Goal: Information Seeking & Learning: Learn about a topic

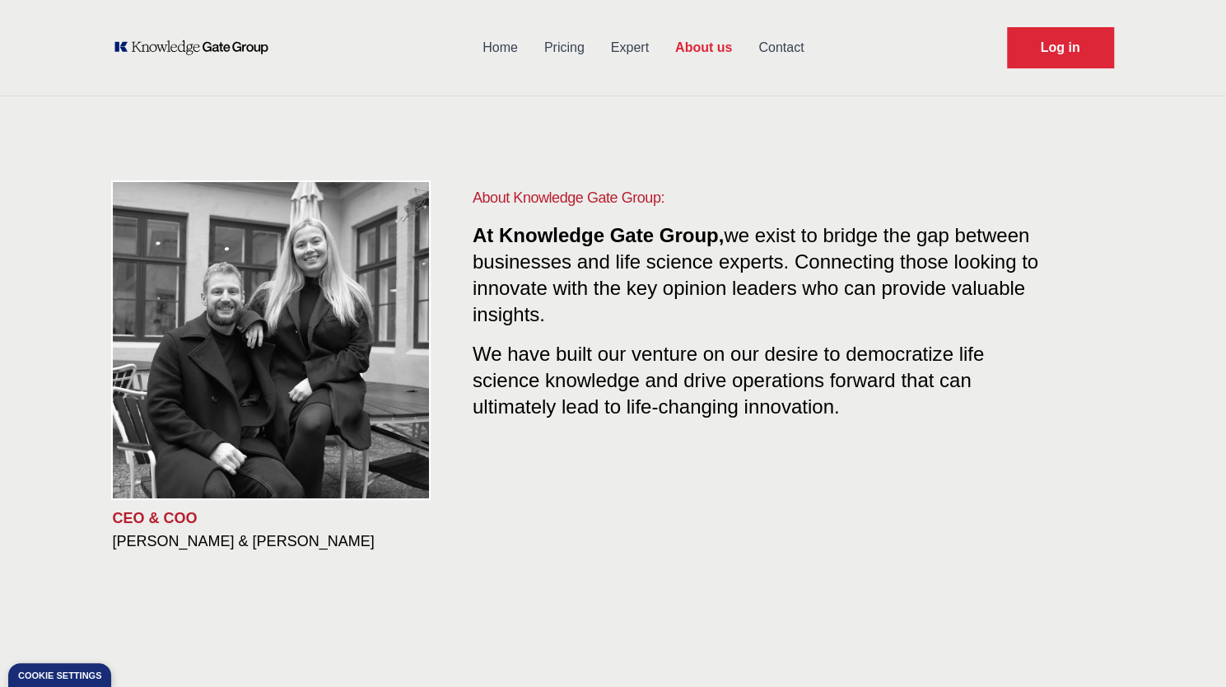
click at [565, 47] on link "Pricing" at bounding box center [564, 47] width 67 height 43
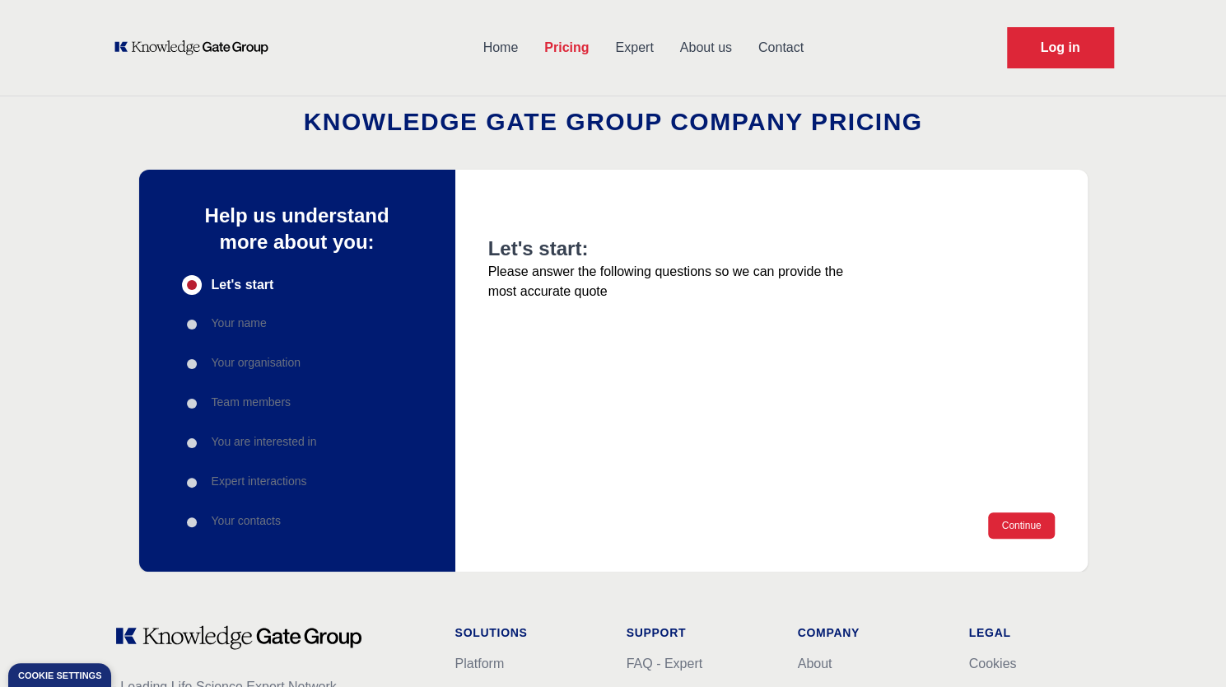
click at [629, 40] on link "Expert" at bounding box center [634, 47] width 64 height 43
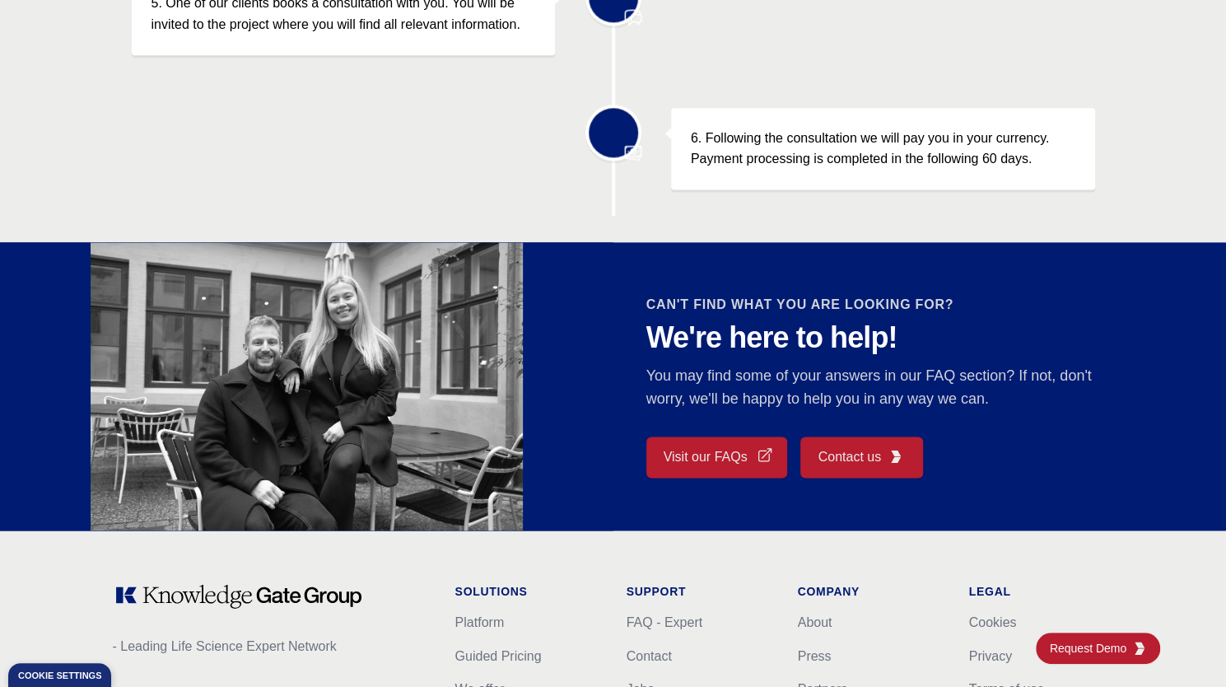
scroll to position [1317, 0]
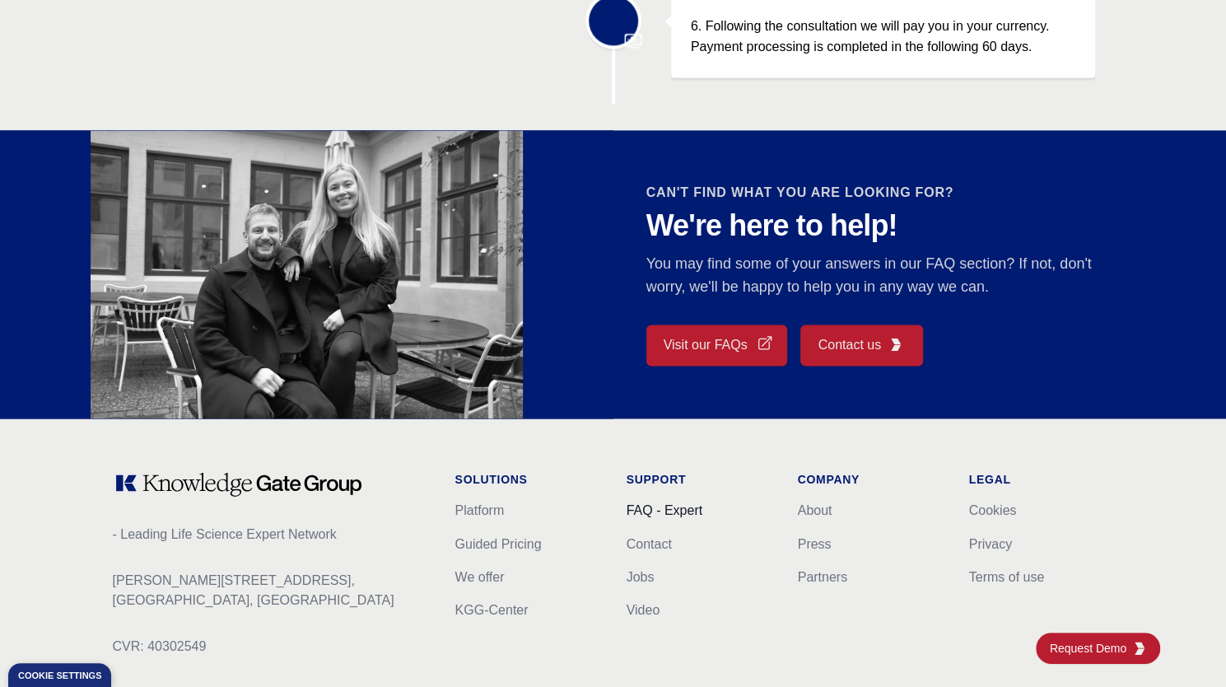
click at [691, 505] on link "FAQ - Expert" at bounding box center [665, 510] width 76 height 14
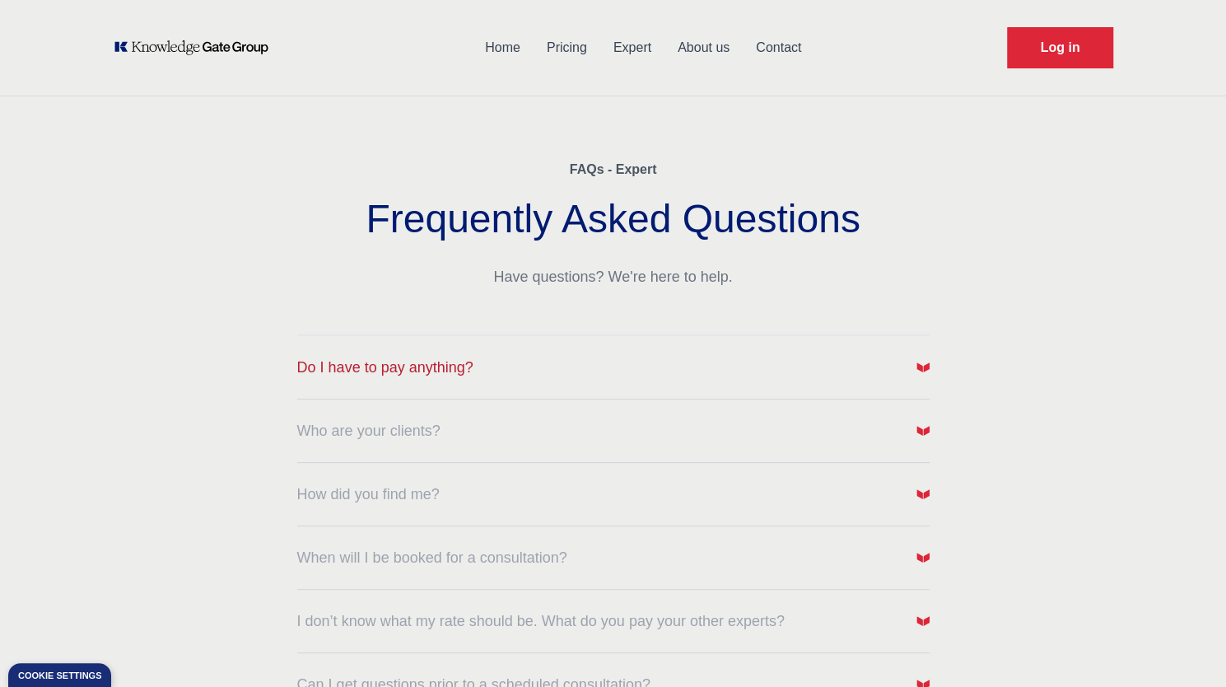
click at [559, 356] on button "Do I have to pay anything?" at bounding box center [613, 367] width 632 height 23
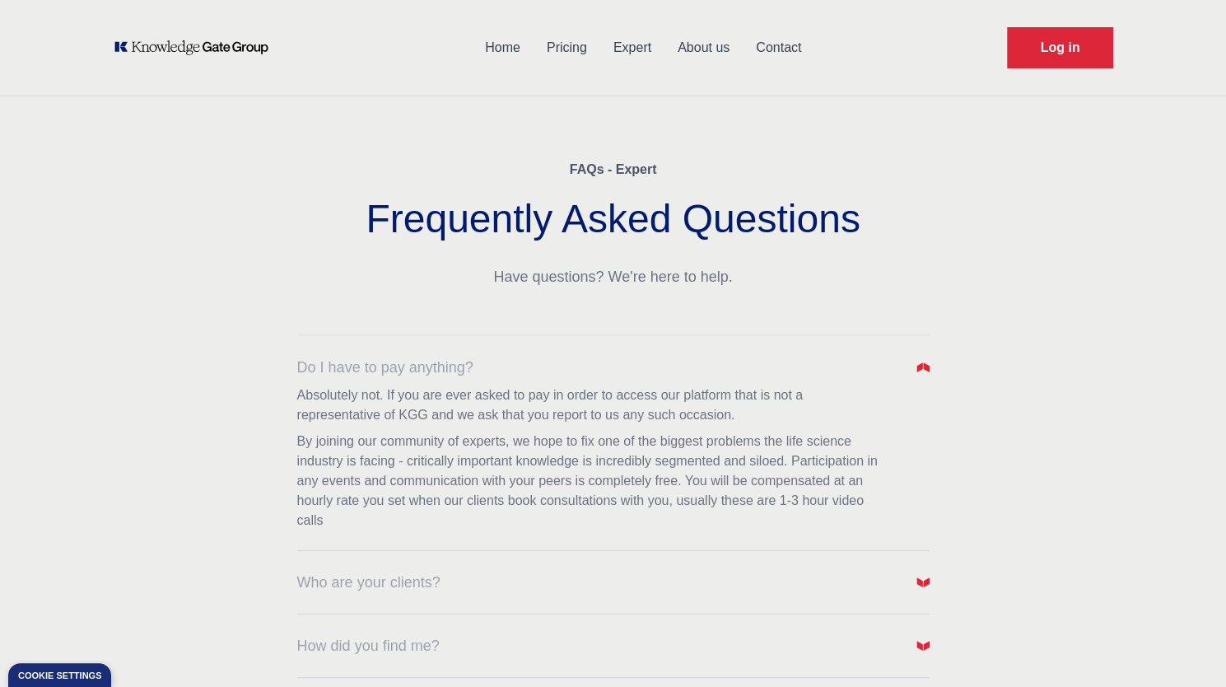
click at [486, 560] on div "Who are your clients?" at bounding box center [613, 572] width 632 height 43
click at [499, 584] on button "Who are your clients?" at bounding box center [613, 582] width 632 height 23
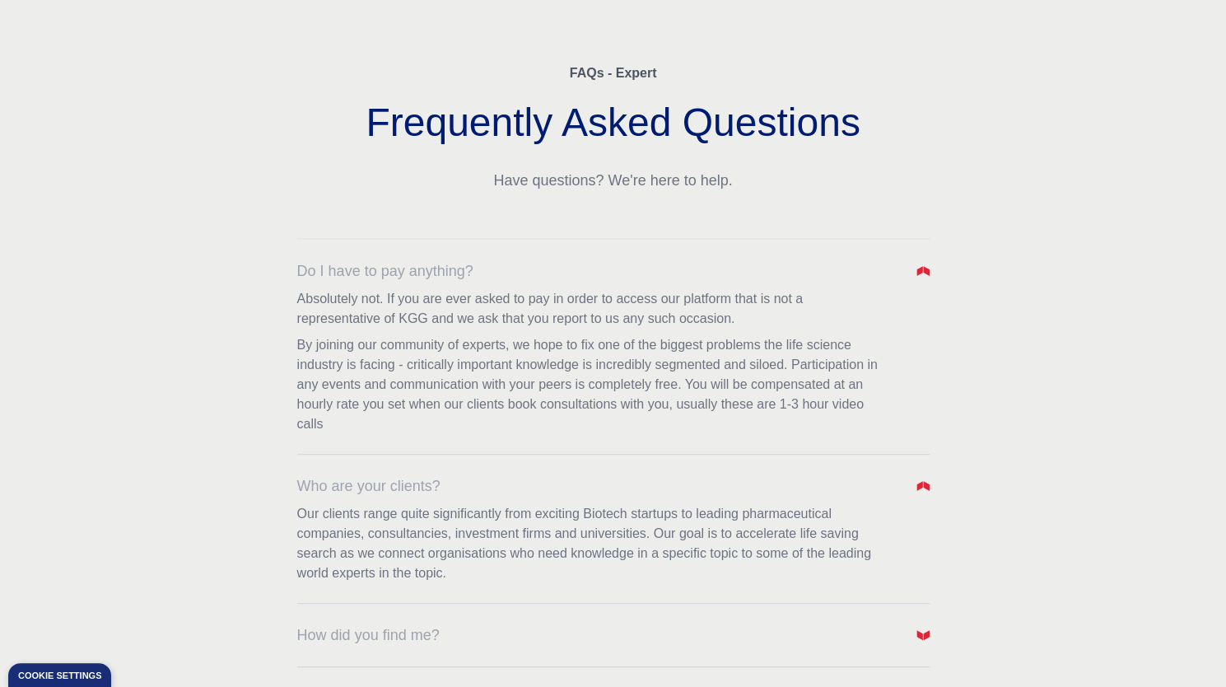
scroll to position [329, 0]
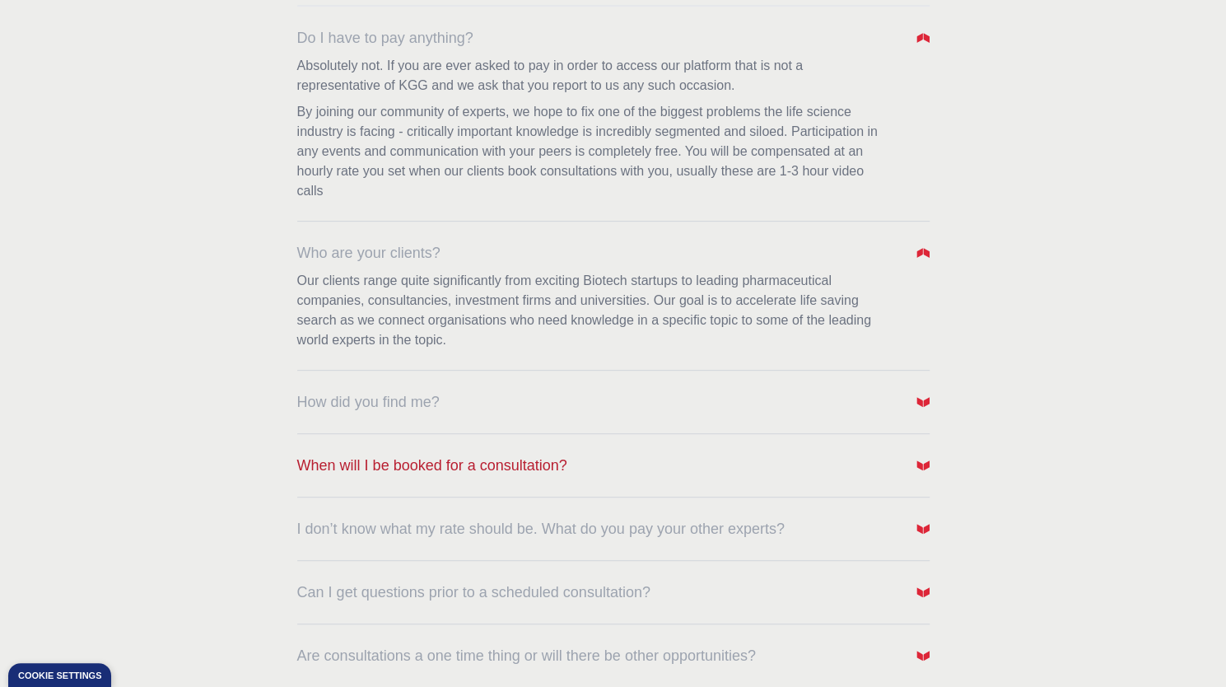
click at [407, 457] on span "When will I be booked for a consultation?" at bounding box center [432, 465] width 270 height 23
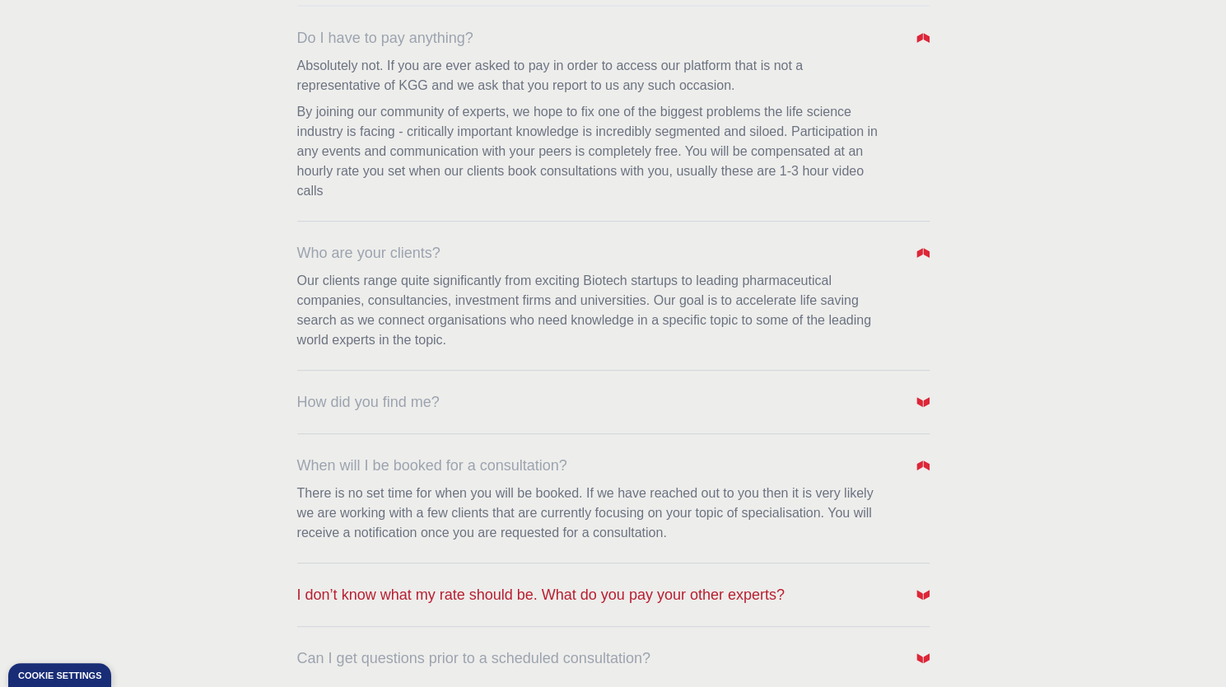
click at [474, 585] on span "I don’t know what my rate should be. What do you pay your other experts?" at bounding box center [540, 594] width 487 height 23
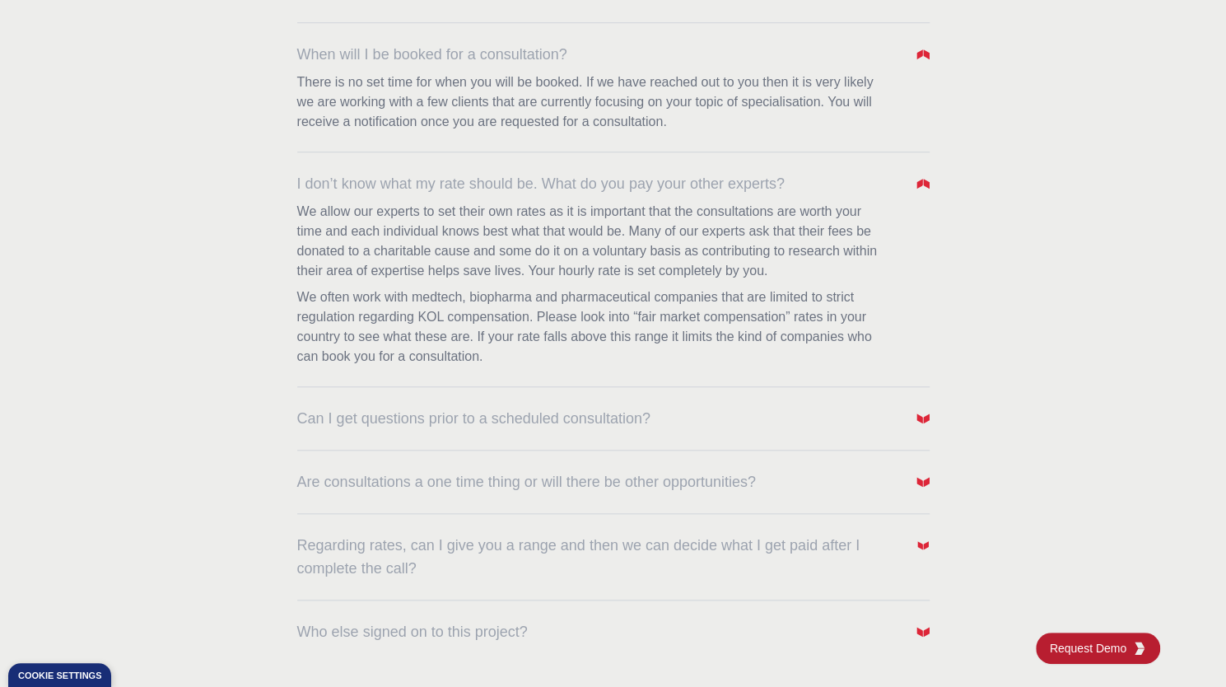
scroll to position [741, 0]
click at [468, 481] on span "Are consultations a one time thing or will there be other opportunities?" at bounding box center [526, 480] width 459 height 23
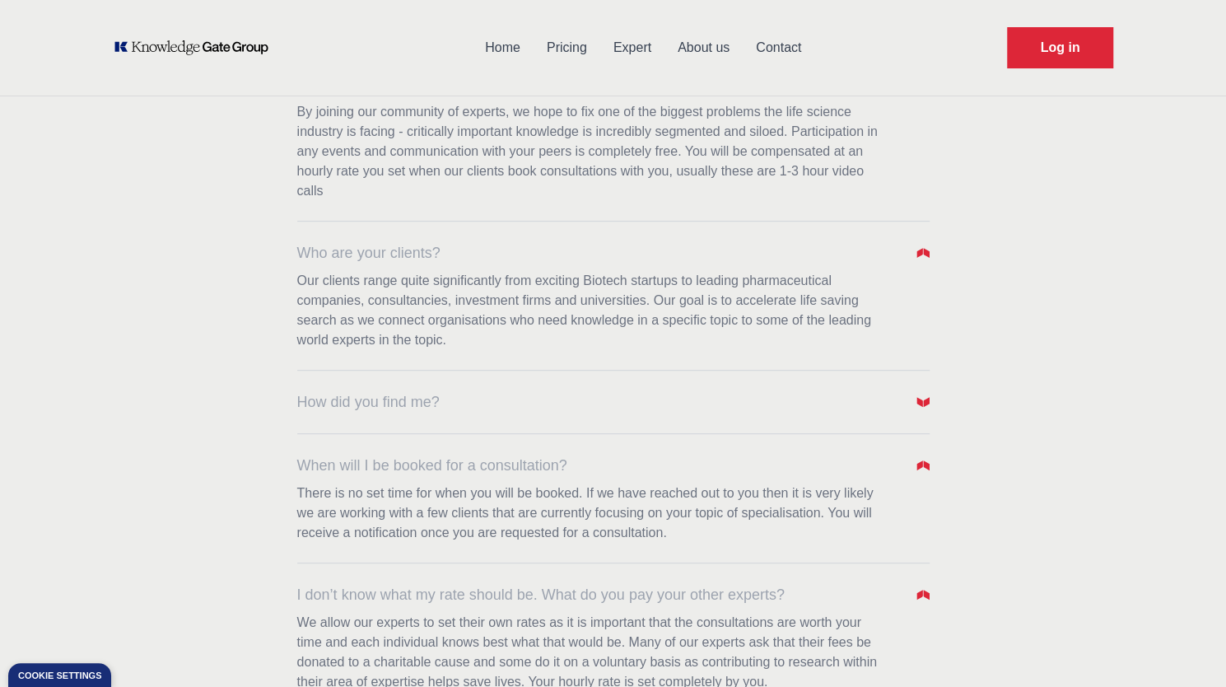
scroll to position [0, 0]
